Goal: Task Accomplishment & Management: Manage account settings

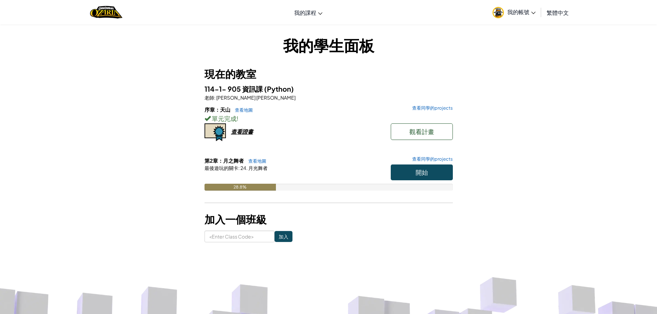
click at [516, 8] on link "我的帳號" at bounding box center [514, 12] width 50 height 22
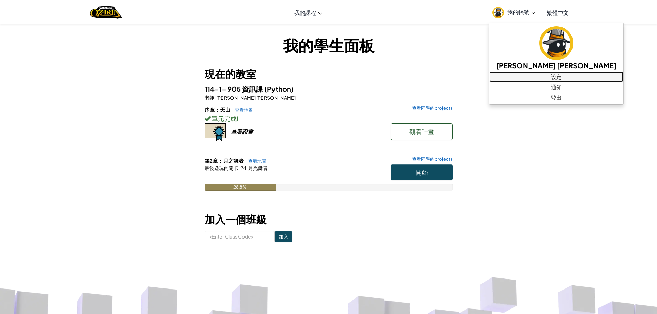
click at [516, 82] on link "設定" at bounding box center [556, 77] width 134 height 10
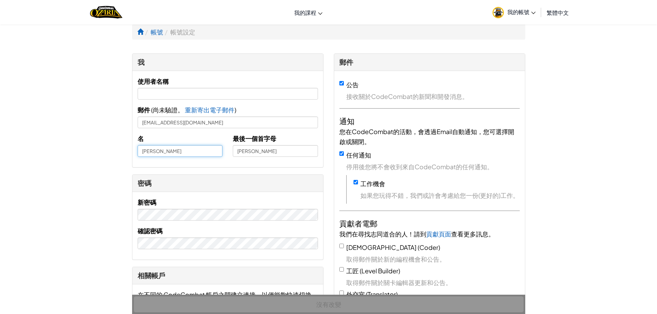
drag, startPoint x: 154, startPoint y: 152, endPoint x: 131, endPoint y: 150, distance: 23.5
click at [151, 152] on input "[PERSON_NAME]" at bounding box center [180, 151] width 85 height 12
click at [131, 150] on div "我 使用者名稱 郵件 ( 尚未驗證。 重新寄出電子郵件 已寄出電子郵件! 請查看您的信箱。 ) sophie1213@apps.ntpc.edu.tw 名 禹…" at bounding box center [228, 280] width 202 height 455
click at [138, 149] on input "[PERSON_NAME]" at bounding box center [180, 151] width 85 height 12
type input "05[PERSON_NAME]"
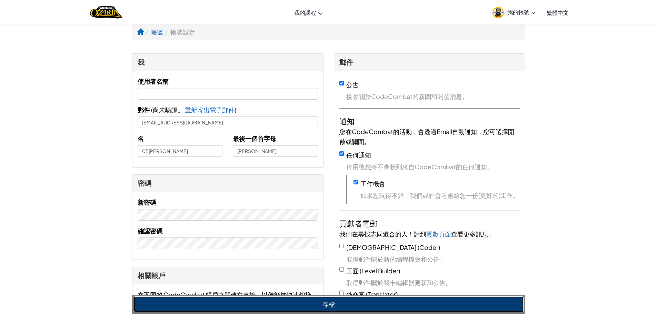
click at [287, 306] on button "存檔" at bounding box center [329, 305] width 390 height 16
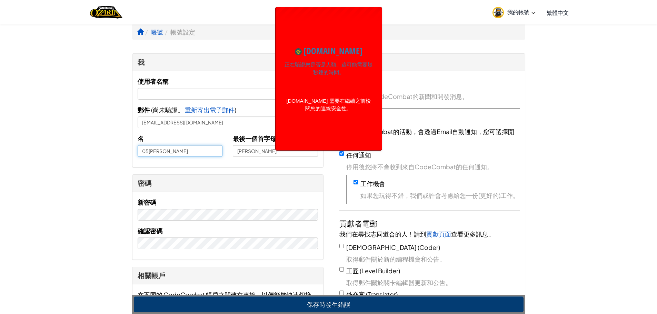
click at [209, 154] on input "05[PERSON_NAME]" at bounding box center [180, 151] width 85 height 12
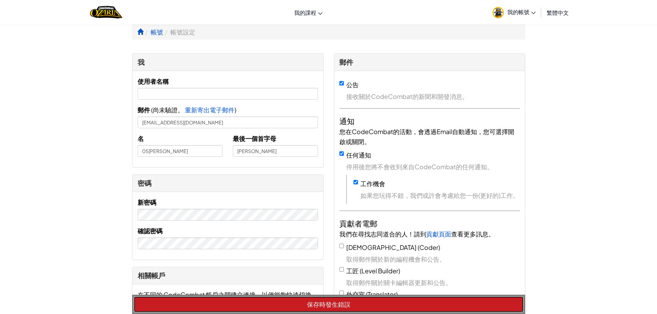
click at [349, 304] on button "保存時發生錯誤" at bounding box center [329, 305] width 390 height 16
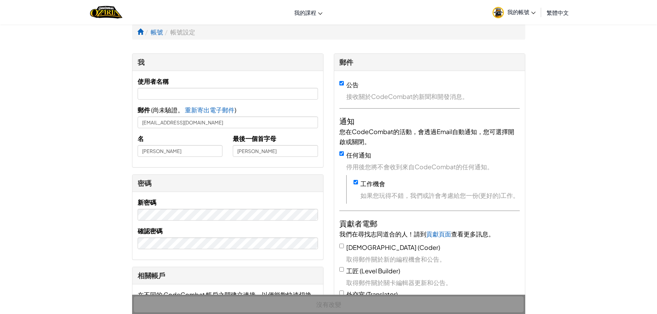
click at [331, 301] on div "沒有改變" at bounding box center [328, 304] width 393 height 19
click at [141, 153] on input "[PERSON_NAME]" at bounding box center [180, 151] width 85 height 12
click at [163, 97] on input "text" at bounding box center [228, 94] width 180 height 12
type input "李禹彤"
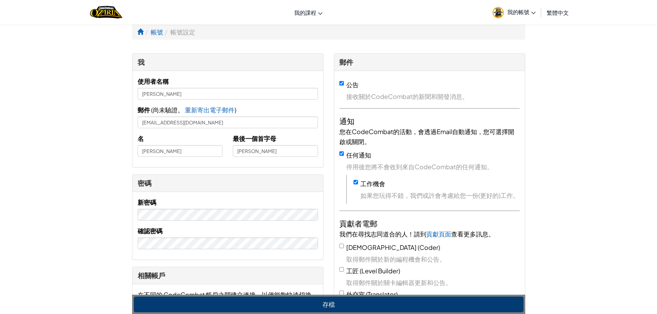
click at [141, 157] on div "名 禹彤 最後一個首字母 李" at bounding box center [227, 147] width 191 height 29
click at [143, 146] on input "[PERSON_NAME]" at bounding box center [180, 151] width 85 height 12
type input "05[PERSON_NAME]"
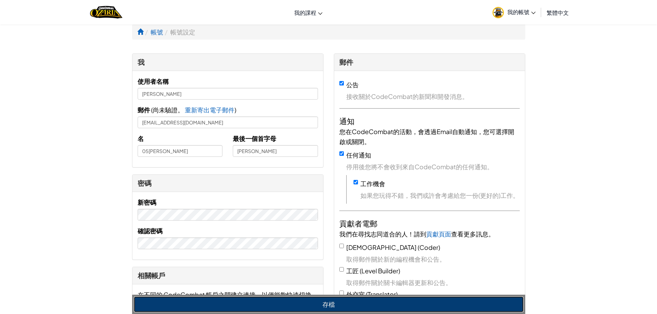
click at [372, 297] on button "存檔" at bounding box center [329, 305] width 390 height 16
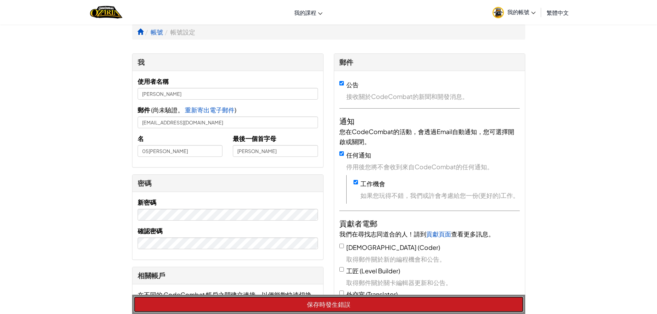
click at [311, 302] on button "保存時發生錯誤" at bounding box center [329, 305] width 390 height 16
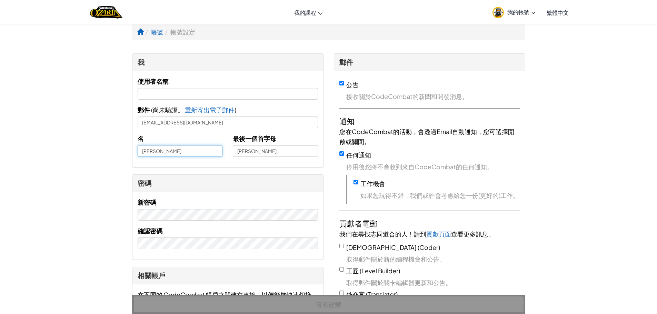
click at [144, 152] on input "[PERSON_NAME]" at bounding box center [180, 151] width 85 height 12
type input "05[PERSON_NAME]"
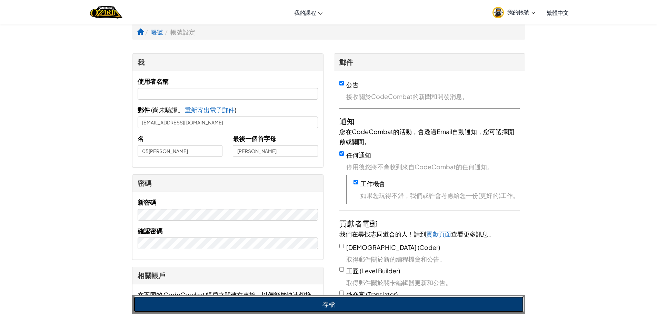
click at [506, 299] on button "存檔" at bounding box center [329, 305] width 390 height 16
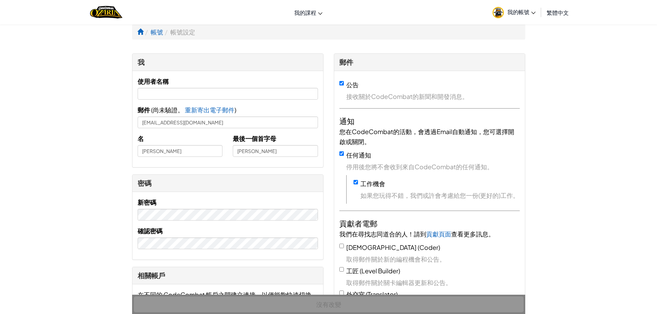
click at [604, 7] on div "切換導覽 我的課程 Ozaria 教室 CodeCombat 教室 AI 聯盟 電競 CodeCombat 世界在 Roblox 上 我的帳號 [PERSON…" at bounding box center [328, 12] width 661 height 24
click at [142, 152] on input "[PERSON_NAME]" at bounding box center [180, 151] width 85 height 12
type input "05[PERSON_NAME]"
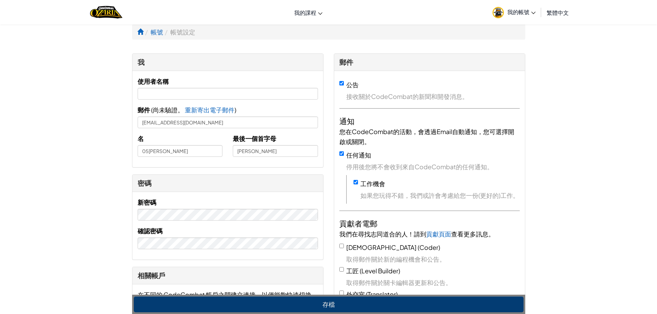
click at [517, 16] on link "我的帳號" at bounding box center [514, 12] width 50 height 22
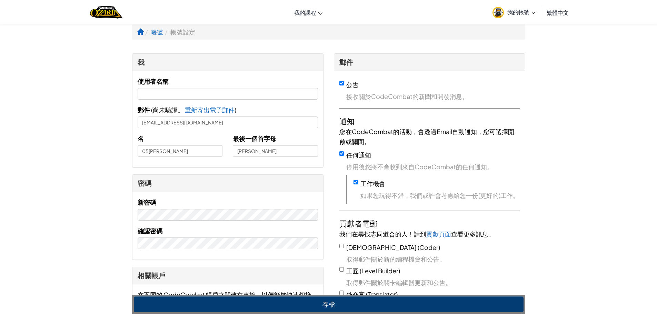
click at [506, 8] on link "我的帳號" at bounding box center [514, 12] width 50 height 22
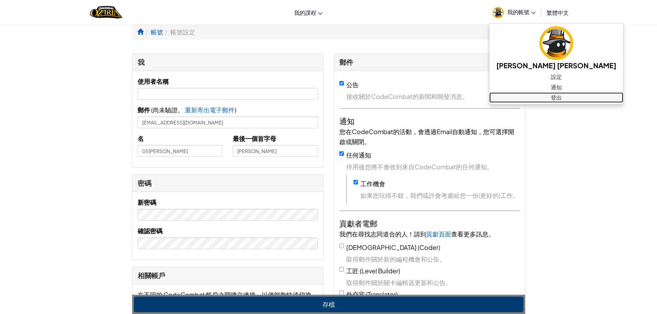
click at [516, 98] on link "登出" at bounding box center [556, 97] width 134 height 10
